Goal: Use online tool/utility: Utilize a website feature to perform a specific function

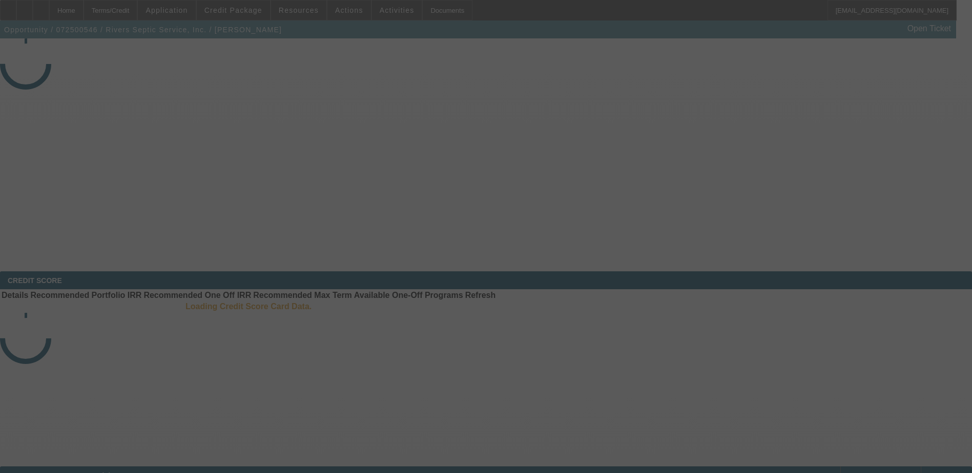
select select "3"
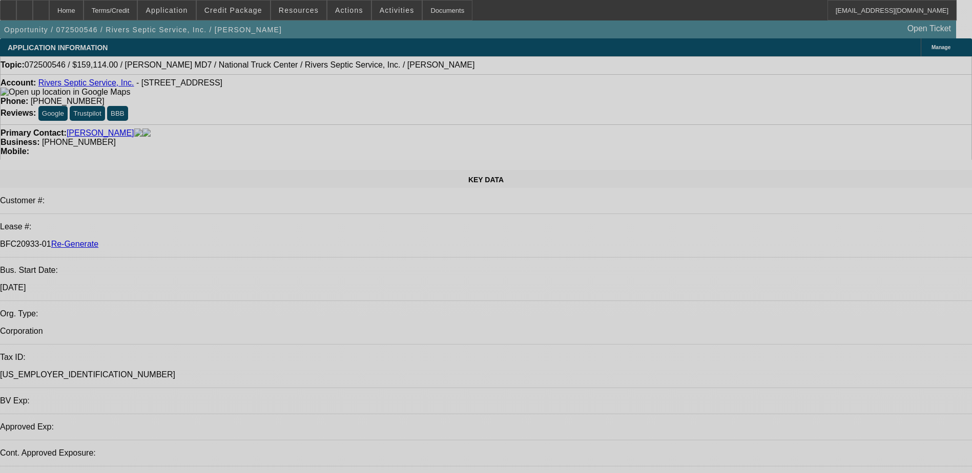
select select "0"
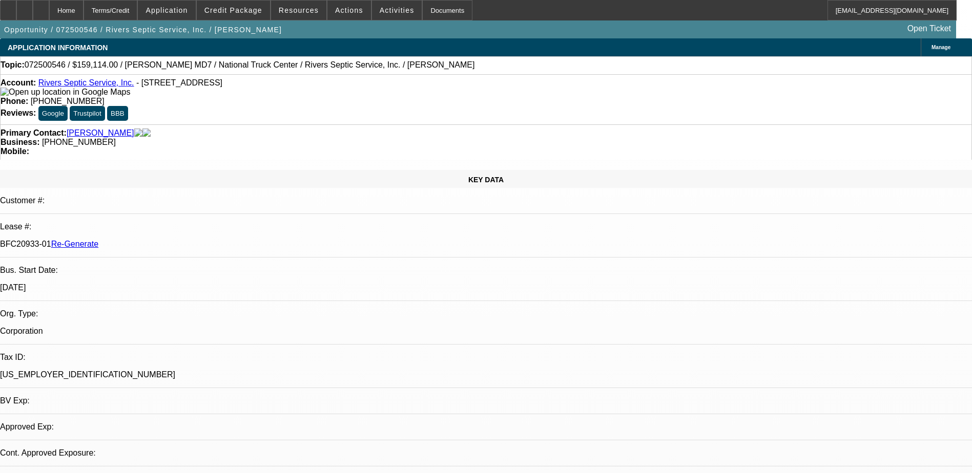
select select "0"
select select "1"
select select "6"
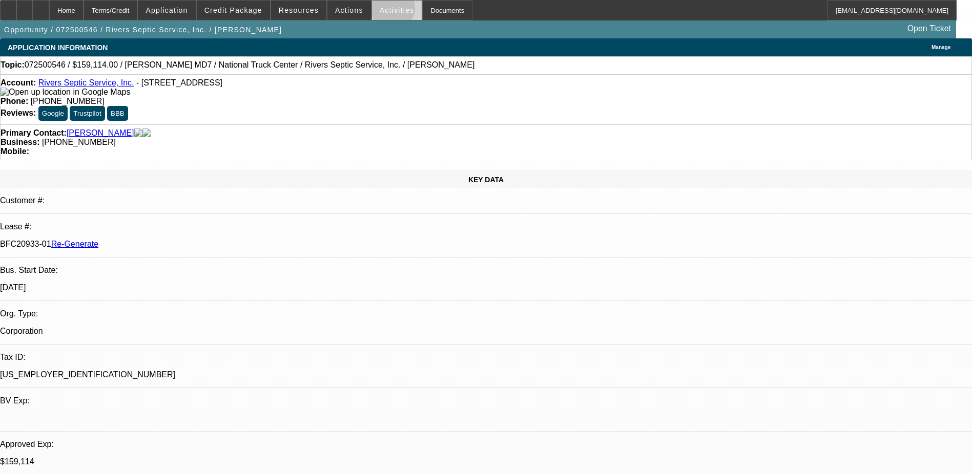
click at [382, 11] on span "Activities" at bounding box center [397, 10] width 35 height 8
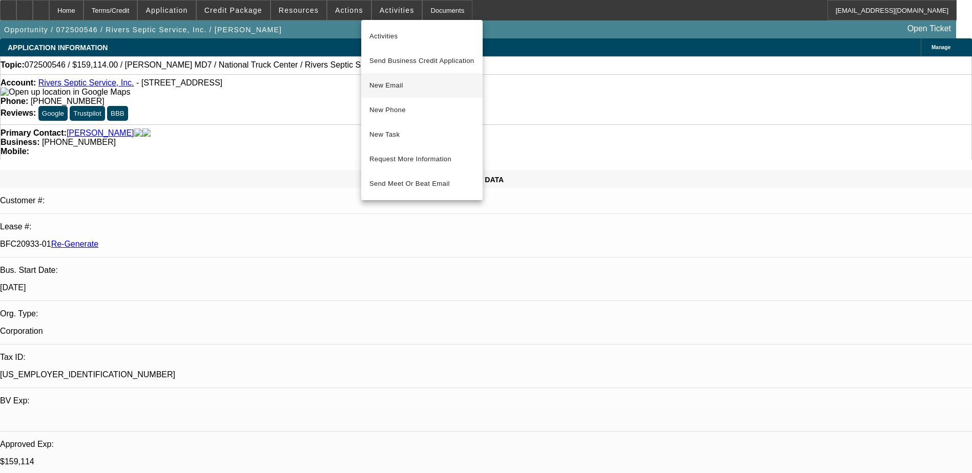
click at [391, 86] on span "New Email" at bounding box center [421, 85] width 105 height 12
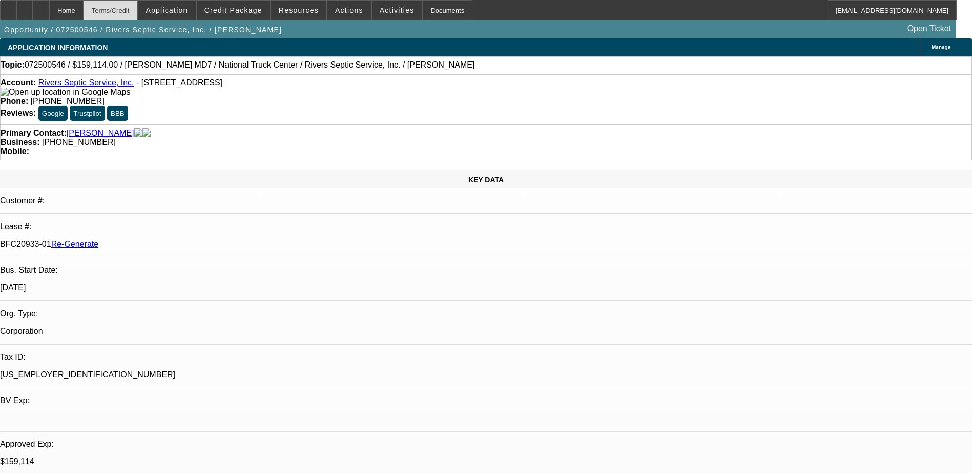
click at [132, 8] on div "Terms/Credit" at bounding box center [111, 10] width 54 height 20
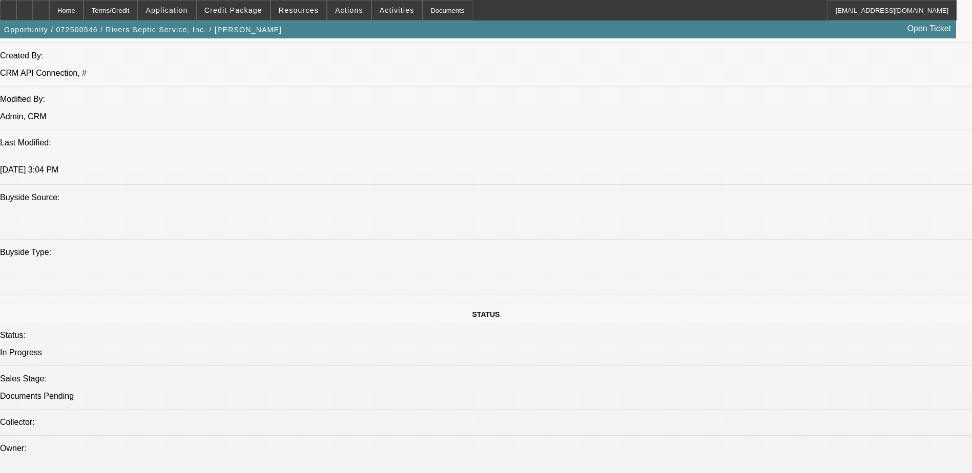
scroll to position [604, 0]
